Goal: Information Seeking & Learning: Understand process/instructions

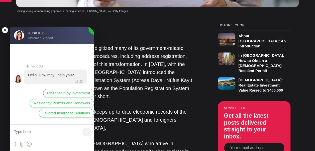
click at [2, 29] on jdiv at bounding box center [5, 30] width 7 height 7
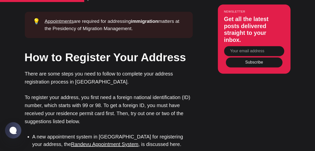
scroll to position [748, 0]
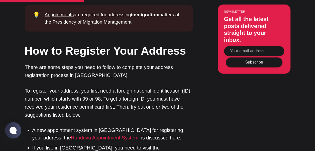
click at [83, 135] on link "Randevu Appointment System" at bounding box center [104, 138] width 67 height 6
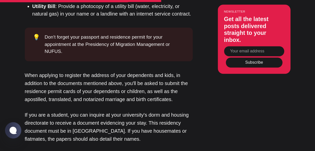
scroll to position [1217, 0]
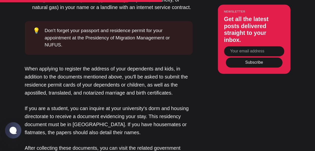
click at [294, 86] on div "Editor’s Choice About [GEOGRAPHIC_DATA]: An Introduction In [GEOGRAPHIC_DATA], …" at bounding box center [157, 107] width 297 height 1989
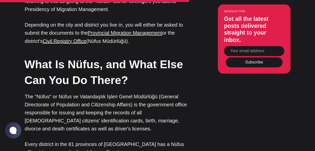
scroll to position [1383, 0]
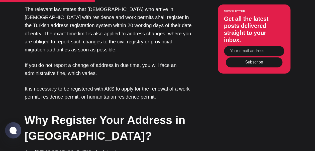
scroll to position [0, 0]
